Goal: Navigation & Orientation: Find specific page/section

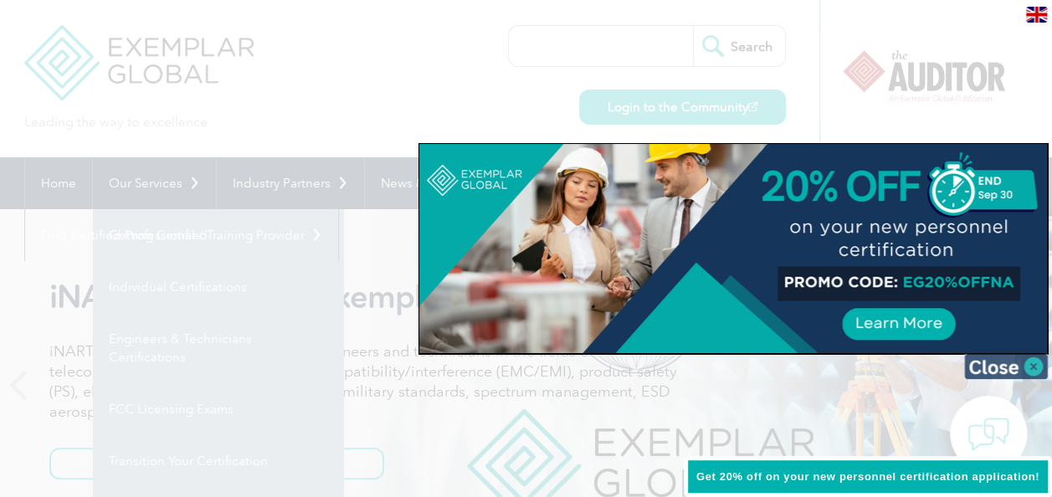
click at [1018, 366] on img at bounding box center [1006, 366] width 84 height 25
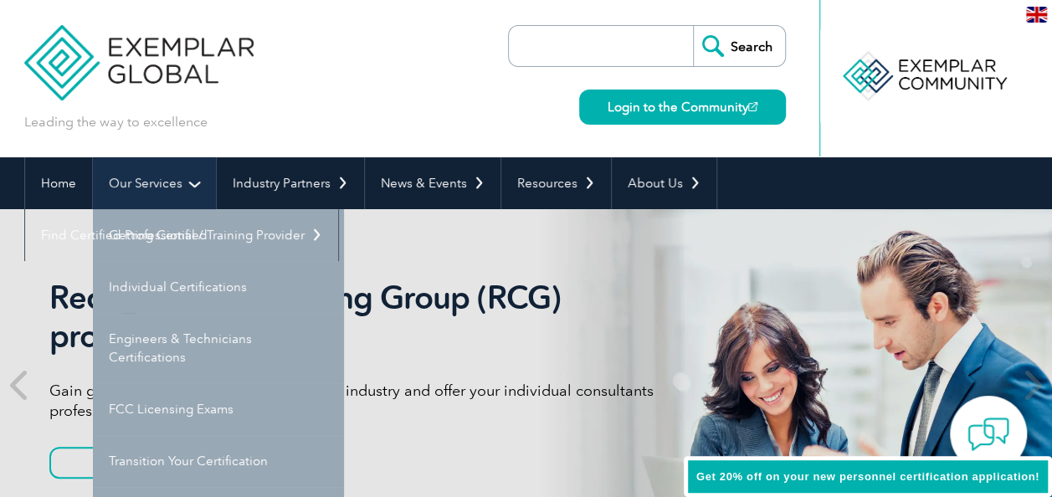
click at [187, 187] on link "Our Services" at bounding box center [154, 183] width 123 height 52
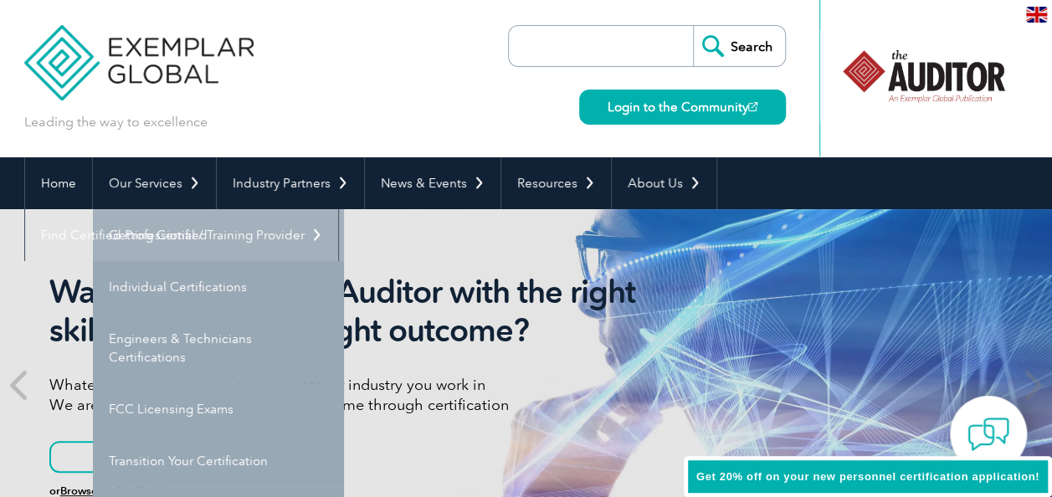
click at [192, 224] on link "Getting Certified" at bounding box center [218, 235] width 251 height 52
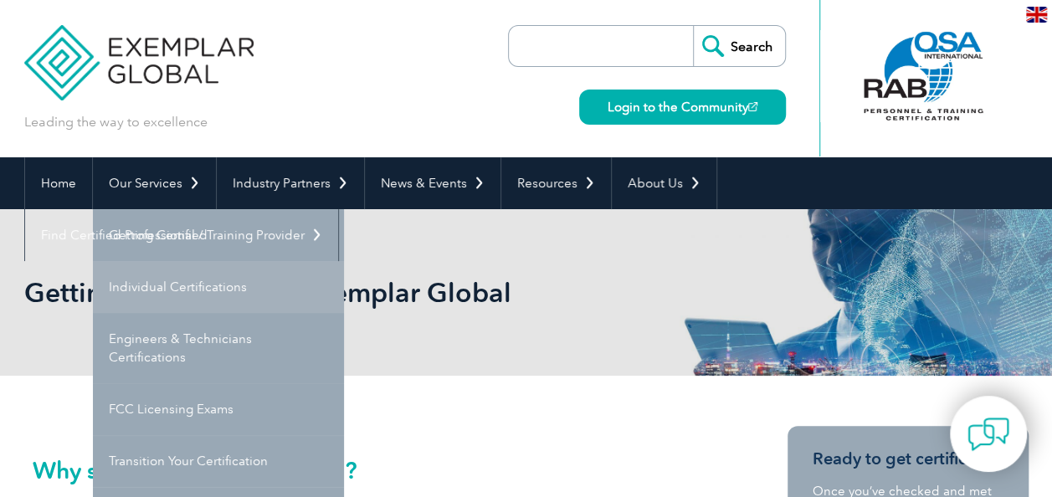
click at [259, 274] on link "Individual Certifications" at bounding box center [218, 287] width 251 height 52
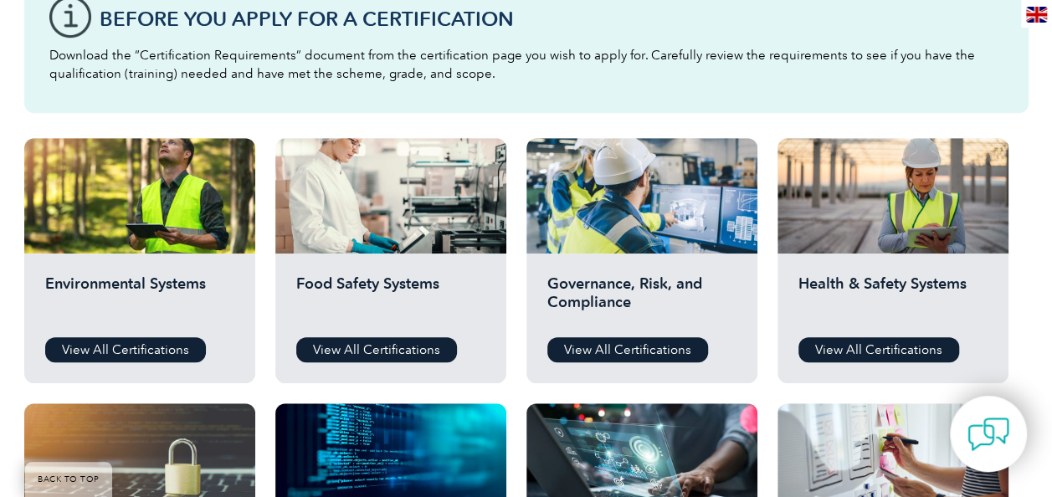
scroll to position [473, 0]
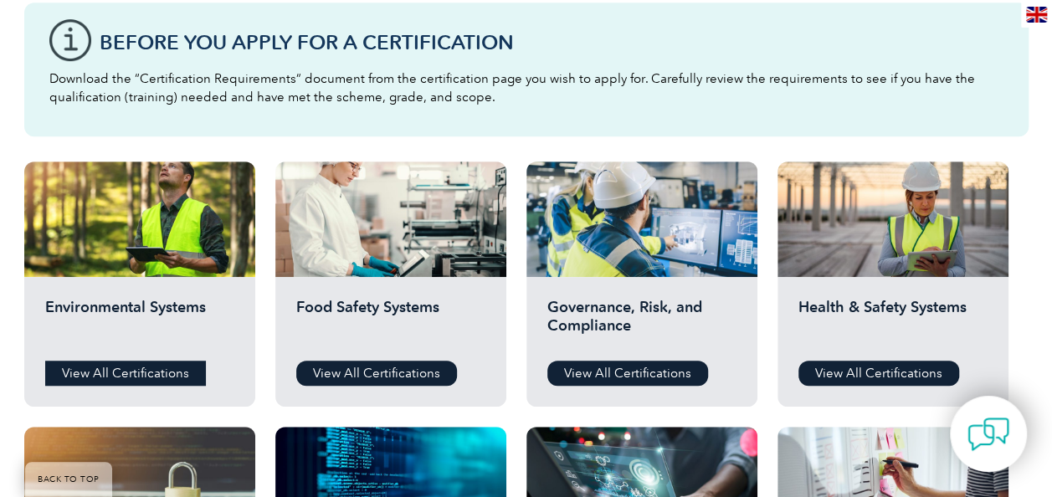
click at [159, 374] on link "View All Certifications" at bounding box center [125, 373] width 161 height 25
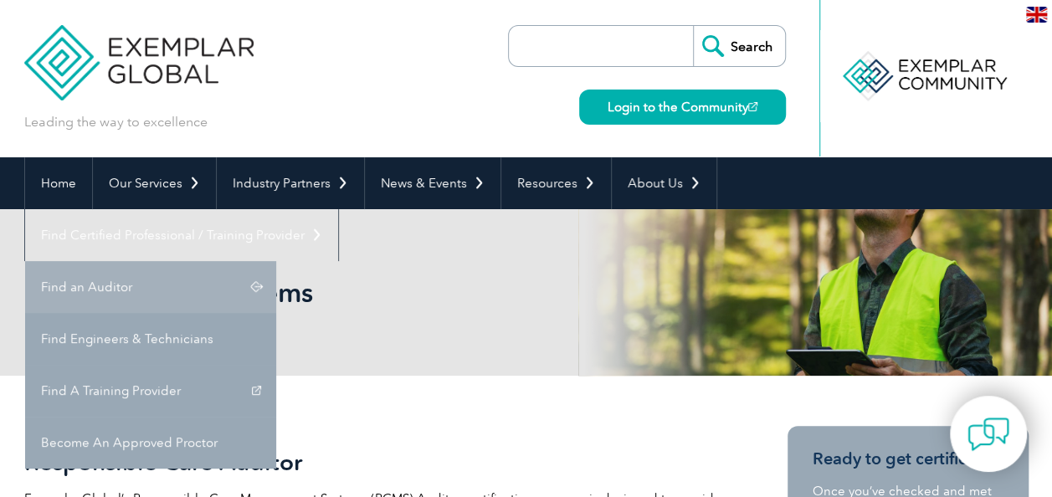
click at [276, 261] on link "Find an Auditor" at bounding box center [150, 287] width 251 height 52
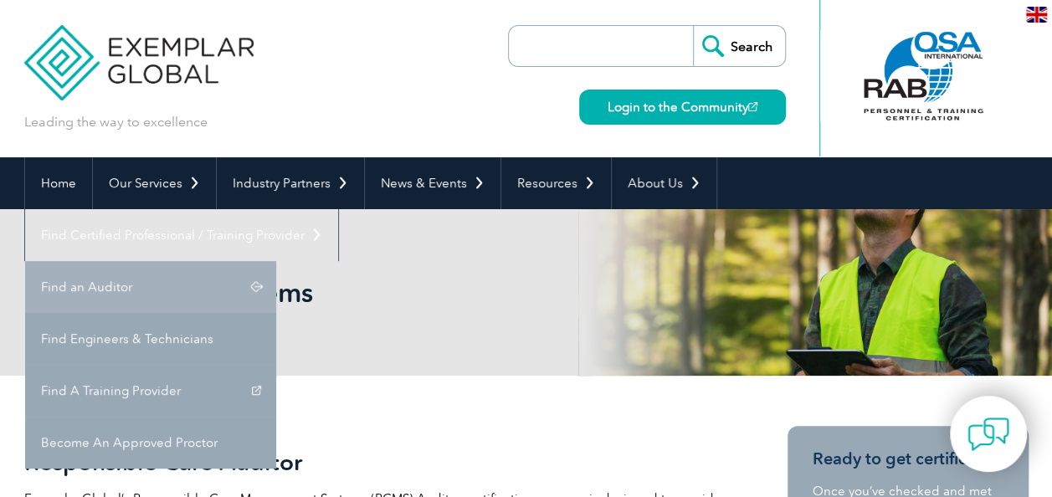
click at [276, 261] on link "Find an Auditor" at bounding box center [150, 287] width 251 height 52
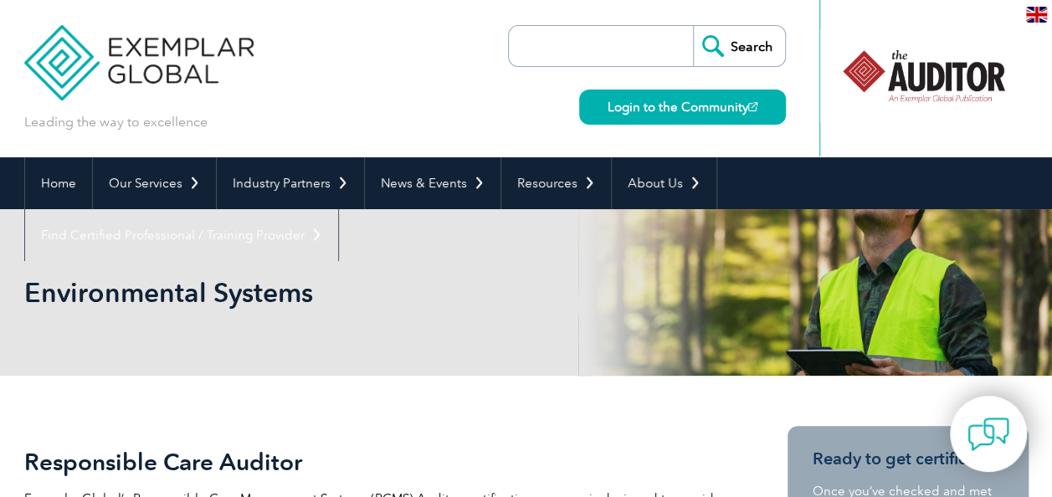
click at [55, 54] on img at bounding box center [139, 50] width 230 height 100
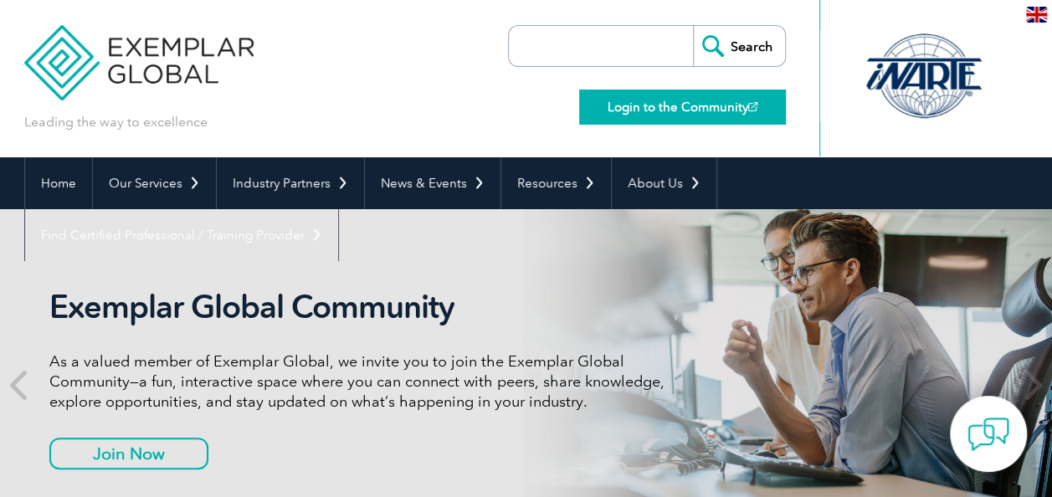
click at [704, 97] on link "Login to the Community" at bounding box center [682, 107] width 207 height 35
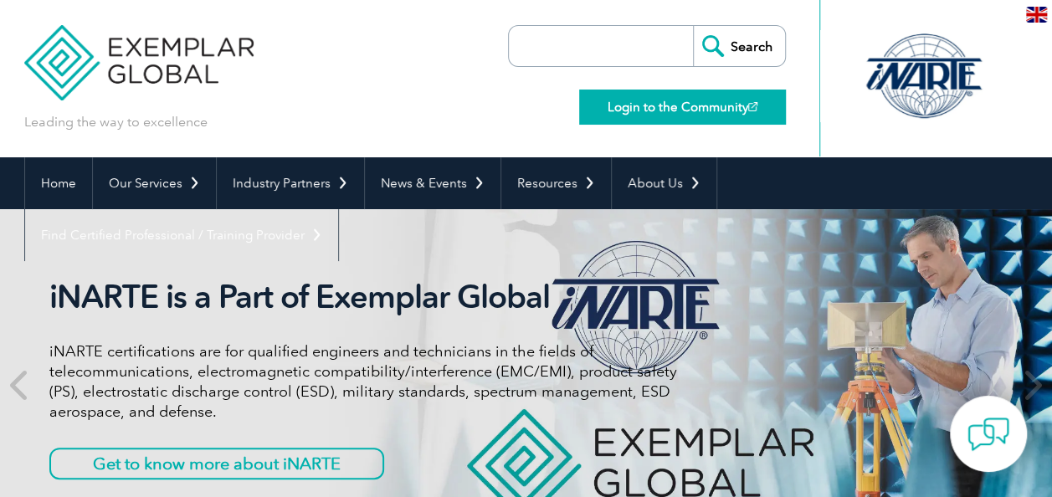
click at [643, 114] on link "Login to the Community" at bounding box center [682, 107] width 207 height 35
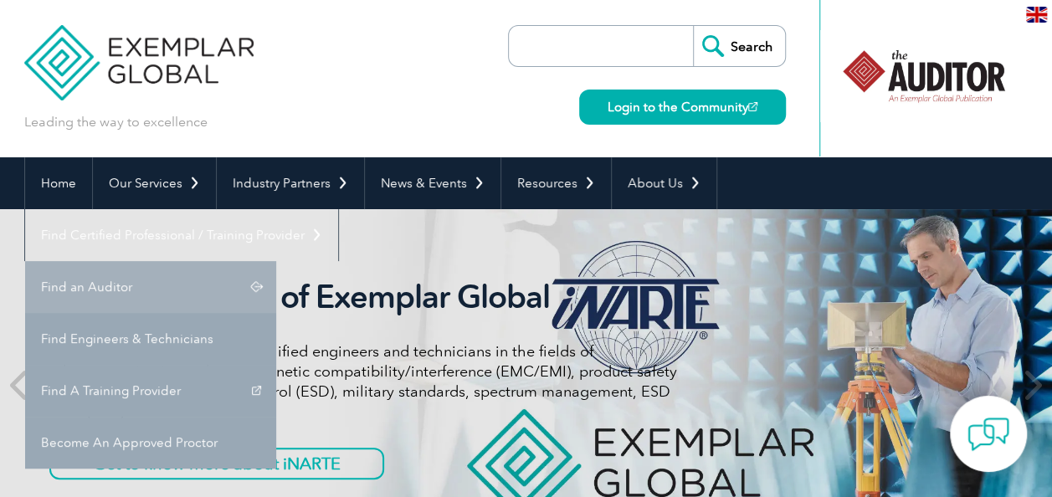
click at [276, 261] on link "Find an Auditor" at bounding box center [150, 287] width 251 height 52
